Goal: Download file/media

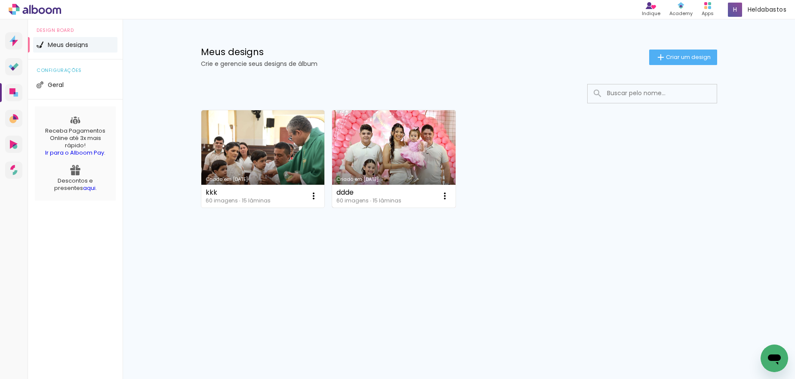
click at [400, 163] on link "Criado em [DATE]" at bounding box center [393, 158] width 123 height 97
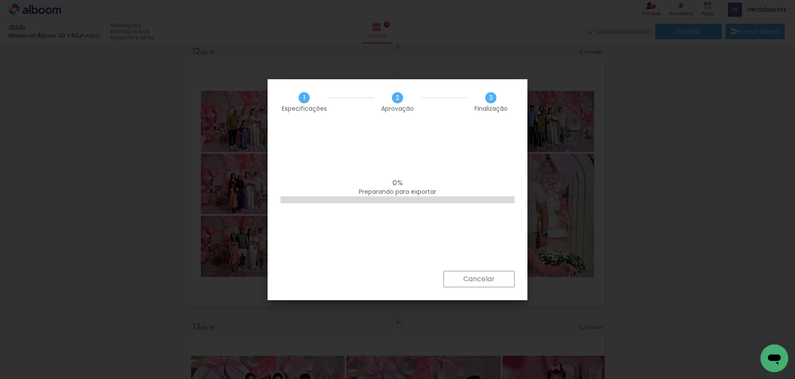
scroll to position [0, 1340]
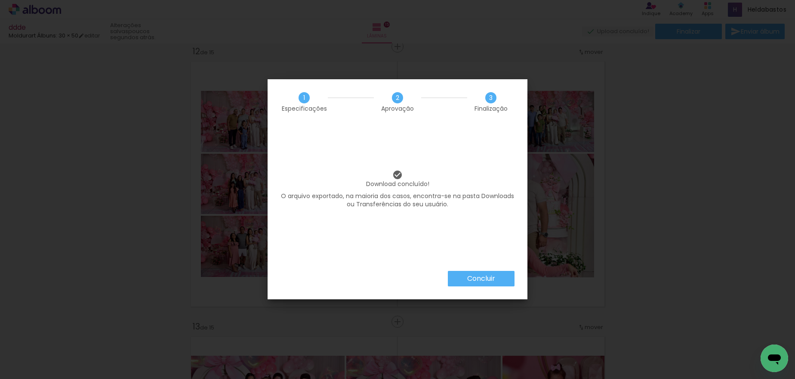
click at [0, 0] on slot "Concluir" at bounding box center [0, 0] width 0 height 0
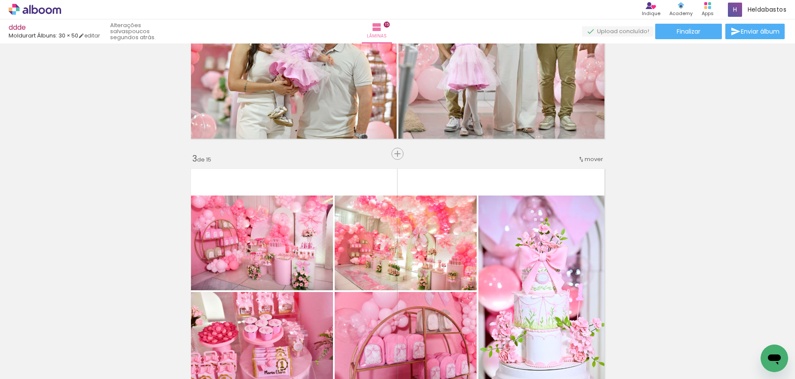
scroll to position [412, 0]
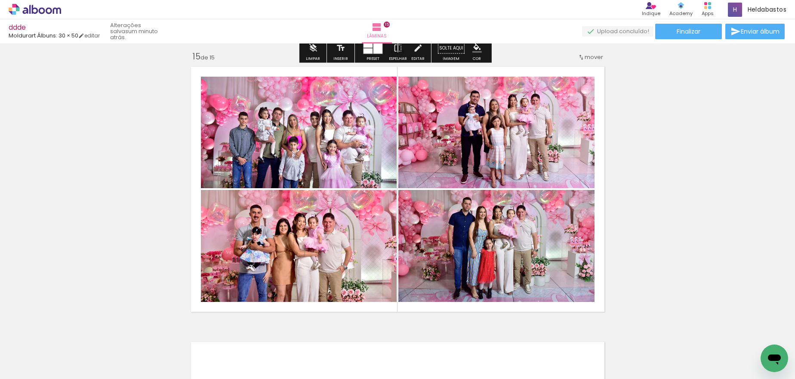
scroll to position [3903, 0]
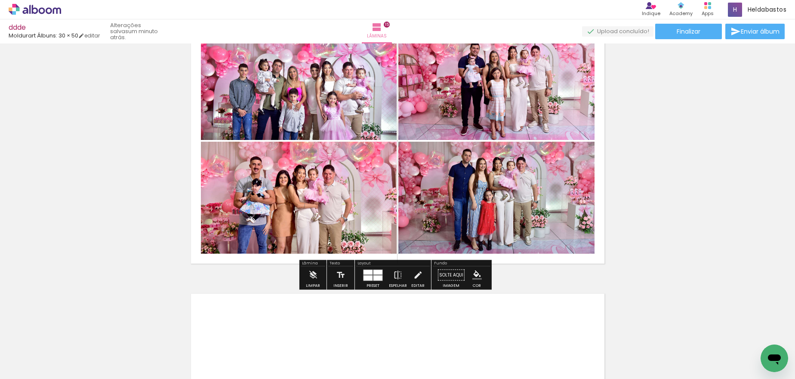
click at [467, 194] on quentale-photo at bounding box center [496, 198] width 196 height 112
click at [690, 30] on span "Finalizar" at bounding box center [689, 31] width 24 height 6
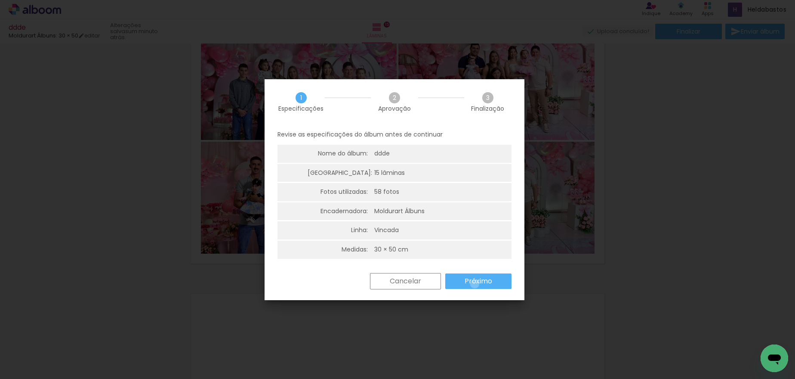
click at [0, 0] on slot "Próximo" at bounding box center [0, 0] width 0 height 0
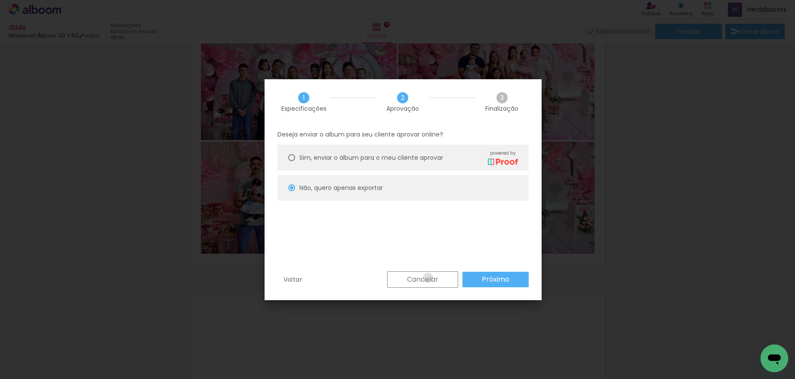
click at [0, 0] on slot "Cancelar" at bounding box center [0, 0] width 0 height 0
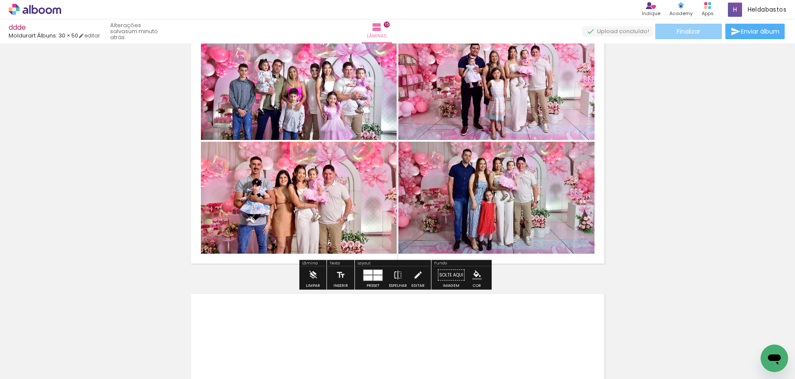
click at [696, 34] on span "Finalizar" at bounding box center [689, 31] width 24 height 6
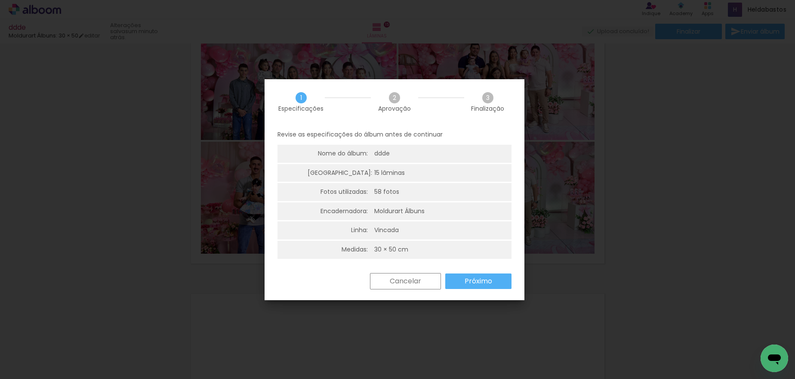
click at [0, 0] on slot "Próximo" at bounding box center [0, 0] width 0 height 0
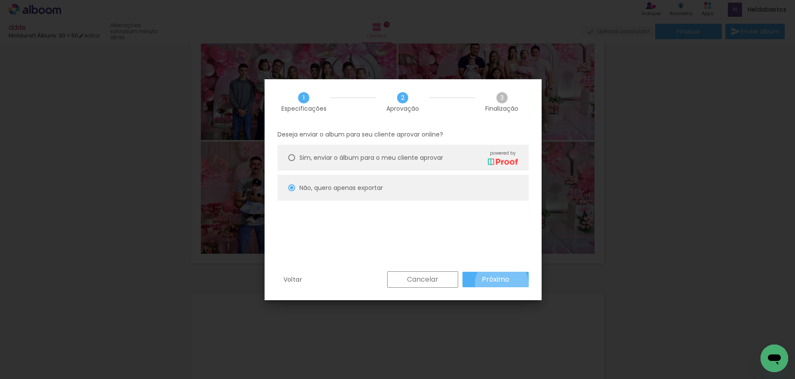
click at [0, 0] on slot "Próximo" at bounding box center [0, 0] width 0 height 0
type input "Alta, 300 DPI"
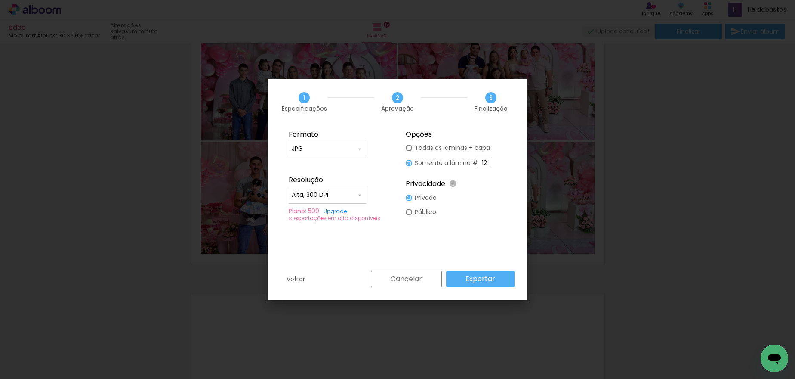
drag, startPoint x: 486, startPoint y: 163, endPoint x: 477, endPoint y: 163, distance: 8.6
click at [0, 0] on slot "Somente a lâmina # 12" at bounding box center [0, 0] width 0 height 0
type paper-radio-button "on"
type input "15"
click at [0, 0] on slot "Exportar" at bounding box center [0, 0] width 0 height 0
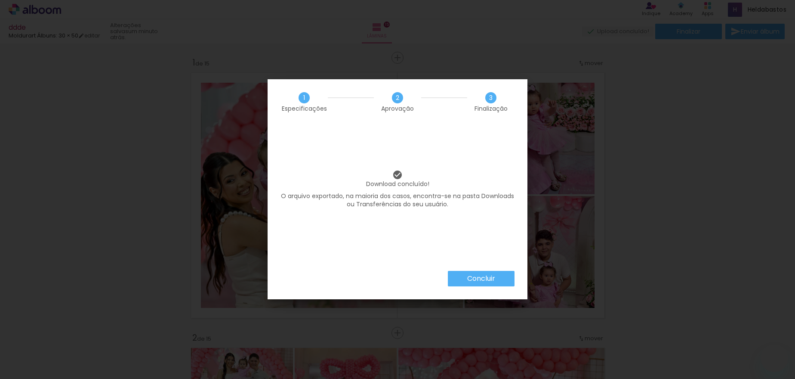
click at [0, 0] on slot "Concluir" at bounding box center [0, 0] width 0 height 0
click at [483, 279] on iron-overlay-backdrop at bounding box center [397, 189] width 795 height 379
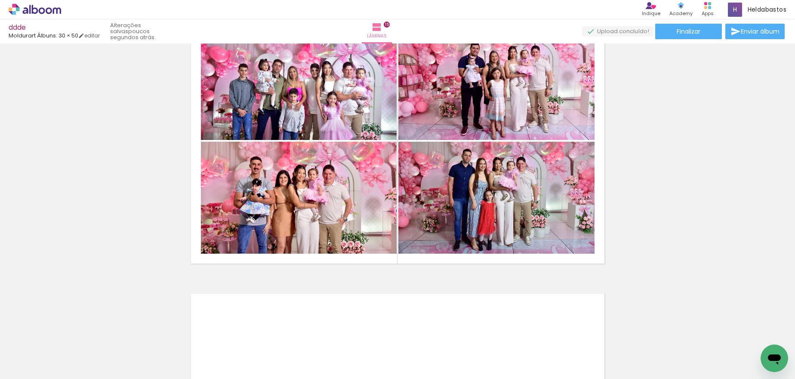
scroll to position [0, 1340]
